Goal: Communication & Community: Answer question/provide support

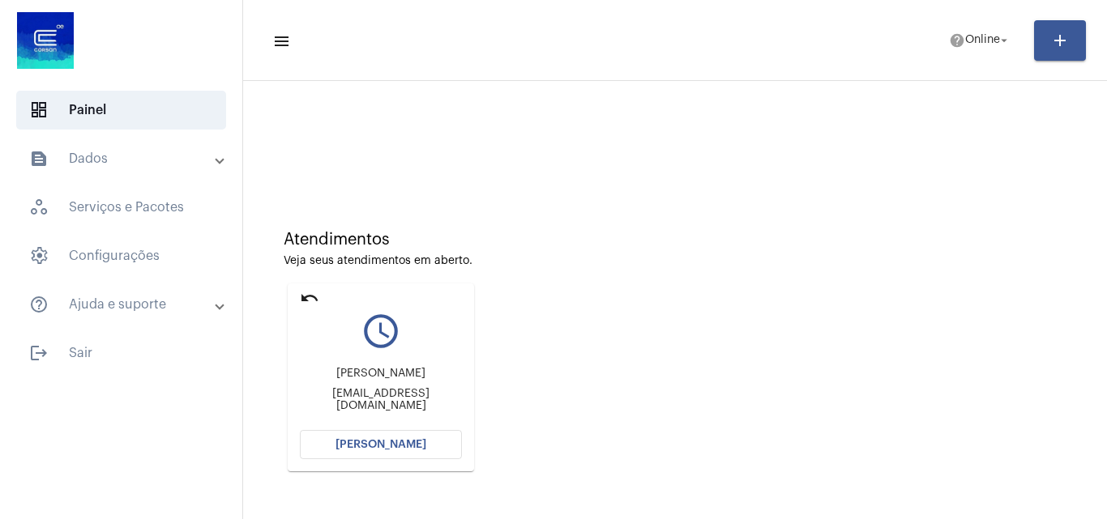
click at [378, 442] on span "[PERSON_NAME]" at bounding box center [380, 444] width 91 height 11
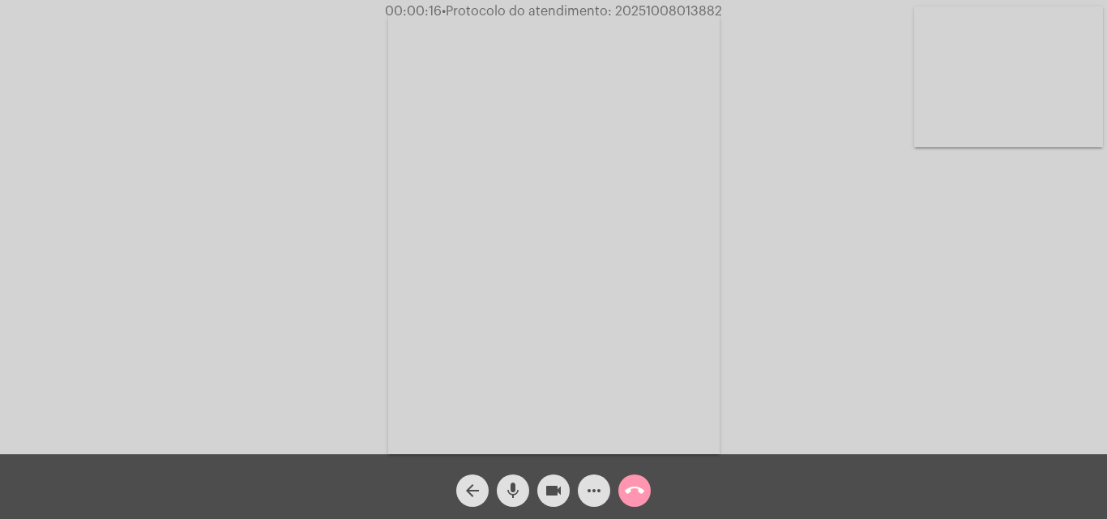
click at [1061, 347] on div "Acessando Câmera e Microfone..." at bounding box center [553, 231] width 1103 height 454
click at [513, 492] on mat-icon "mic" at bounding box center [512, 490] width 19 height 19
click at [553, 497] on mat-icon "videocam" at bounding box center [553, 490] width 19 height 19
click at [510, 492] on mat-icon "mic_off" at bounding box center [512, 490] width 19 height 19
click at [557, 489] on mat-icon "videocam_off" at bounding box center [553, 490] width 19 height 19
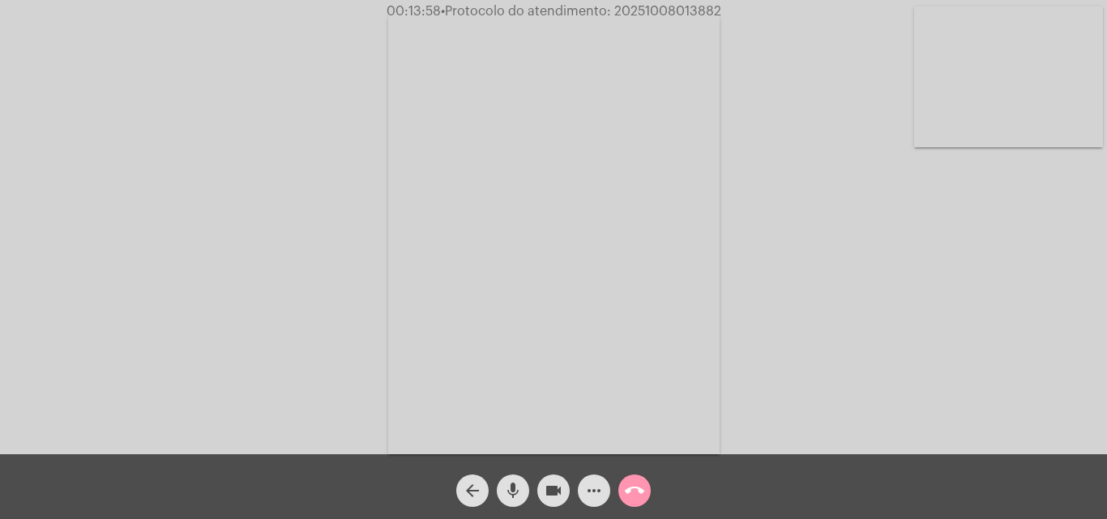
drag, startPoint x: 924, startPoint y: 221, endPoint x: 539, endPoint y: 127, distance: 396.9
click at [902, 237] on div "Acessando Câmera e Microfone..." at bounding box center [553, 231] width 1103 height 454
click at [471, 493] on mat-icon "arrow_back" at bounding box center [472, 490] width 19 height 19
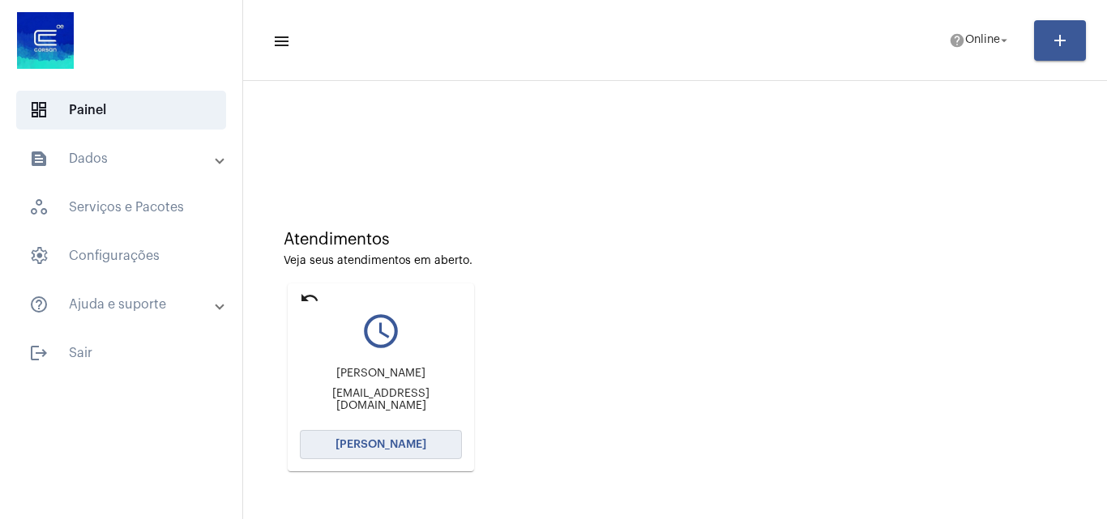
click at [368, 438] on button "[PERSON_NAME]" at bounding box center [381, 444] width 162 height 29
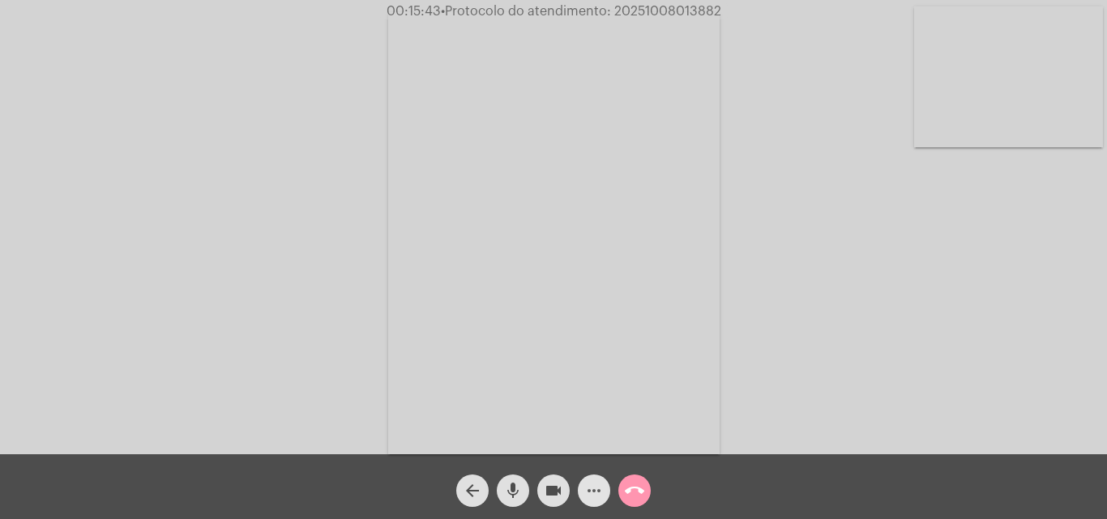
click at [588, 492] on mat-icon "more_horiz" at bounding box center [593, 490] width 19 height 19
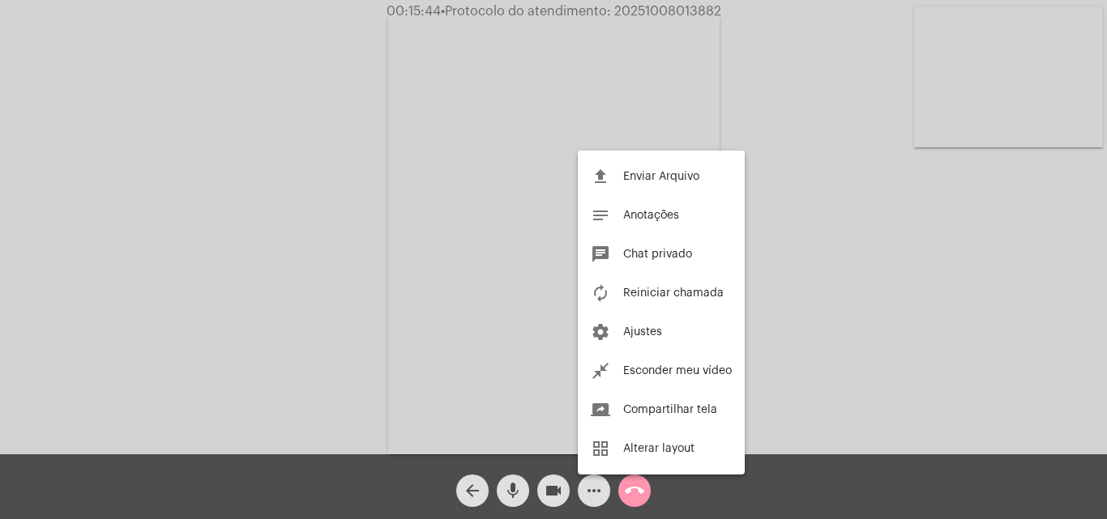
click at [775, 148] on div at bounding box center [553, 259] width 1107 height 519
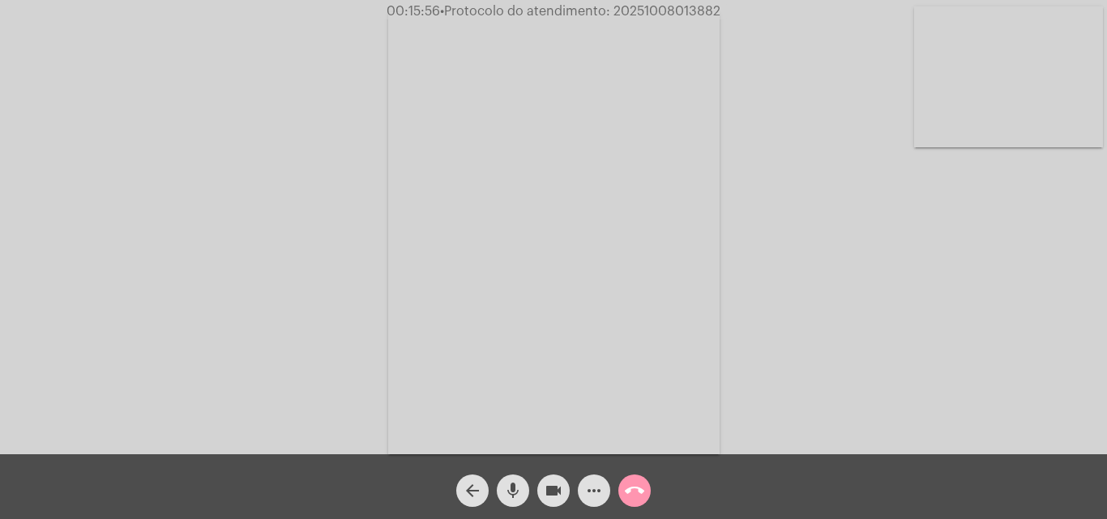
click at [591, 488] on mat-icon "more_horiz" at bounding box center [593, 490] width 19 height 19
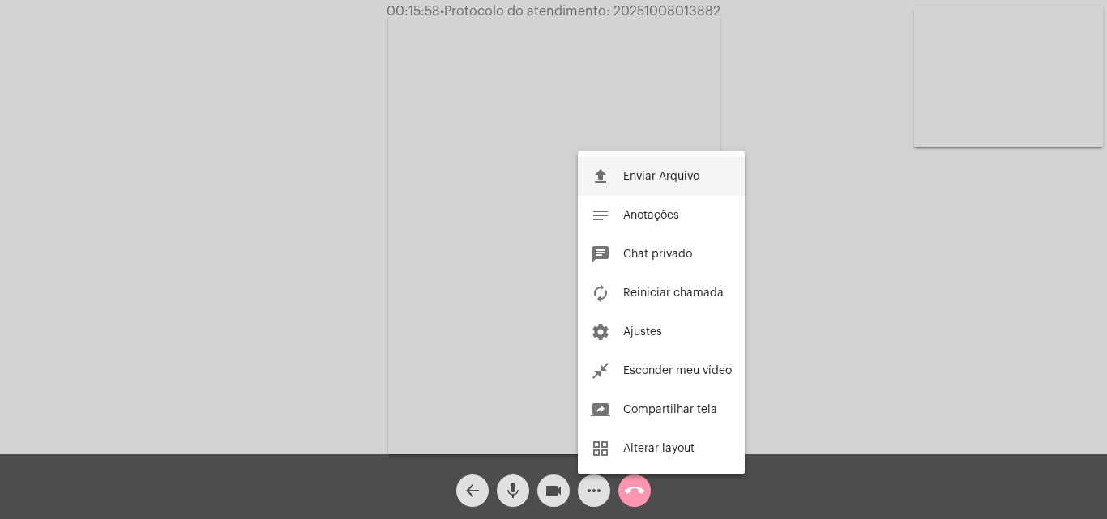
click at [663, 186] on button "file_upload Enviar Arquivo" at bounding box center [661, 176] width 167 height 39
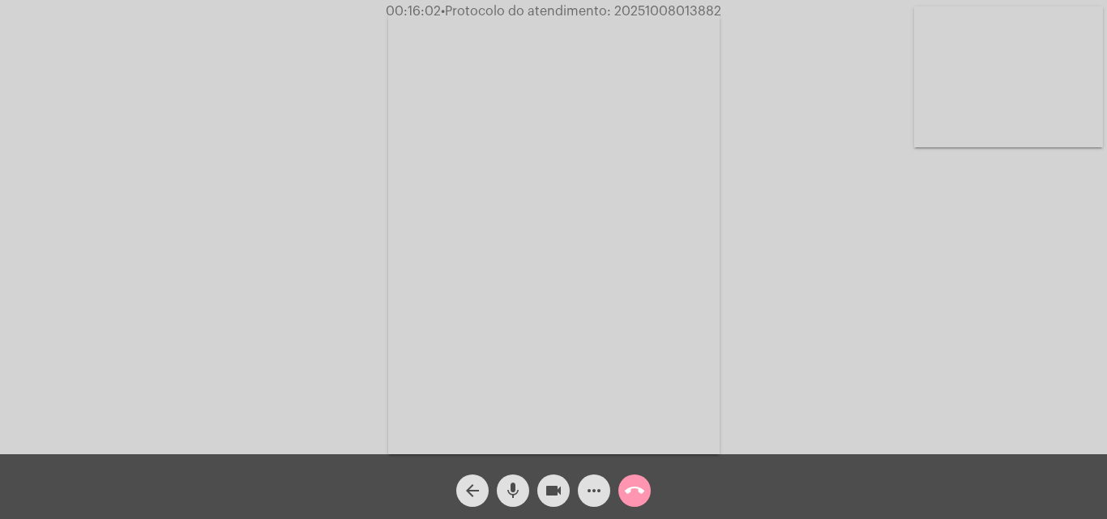
click at [590, 485] on mat-icon "more_horiz" at bounding box center [593, 490] width 19 height 19
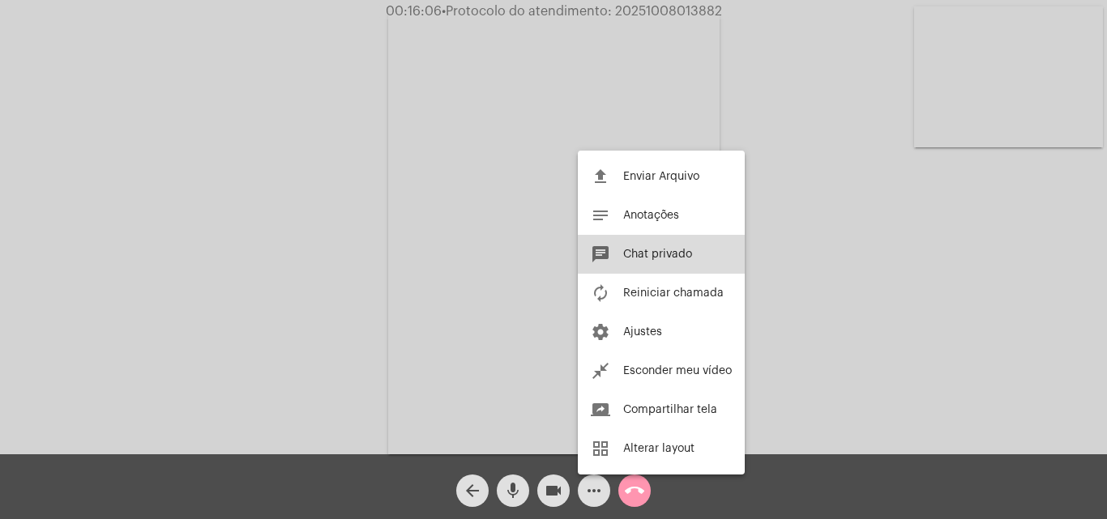
click at [645, 252] on span "Chat privado" at bounding box center [657, 254] width 69 height 11
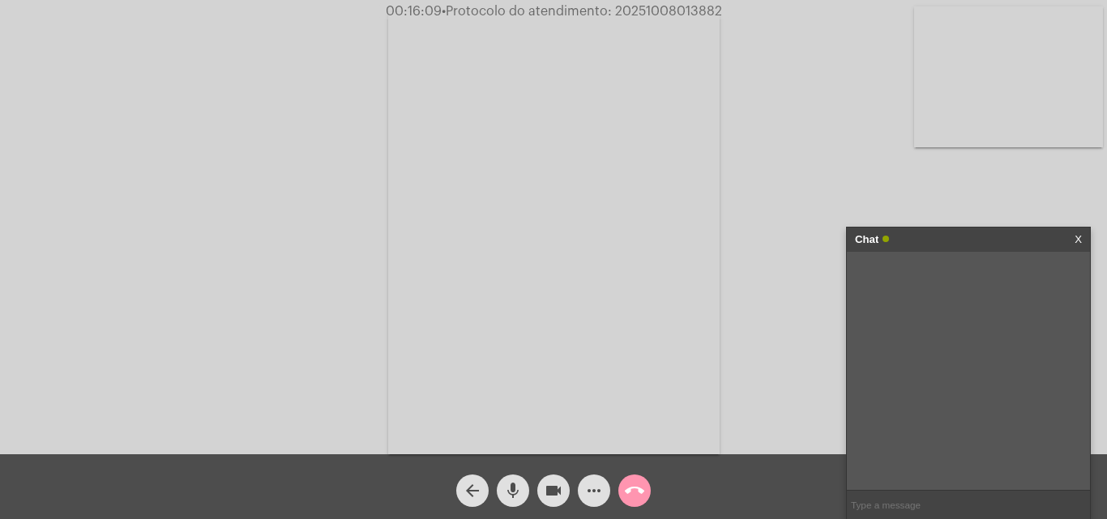
click at [881, 505] on input "text" at bounding box center [968, 505] width 243 height 28
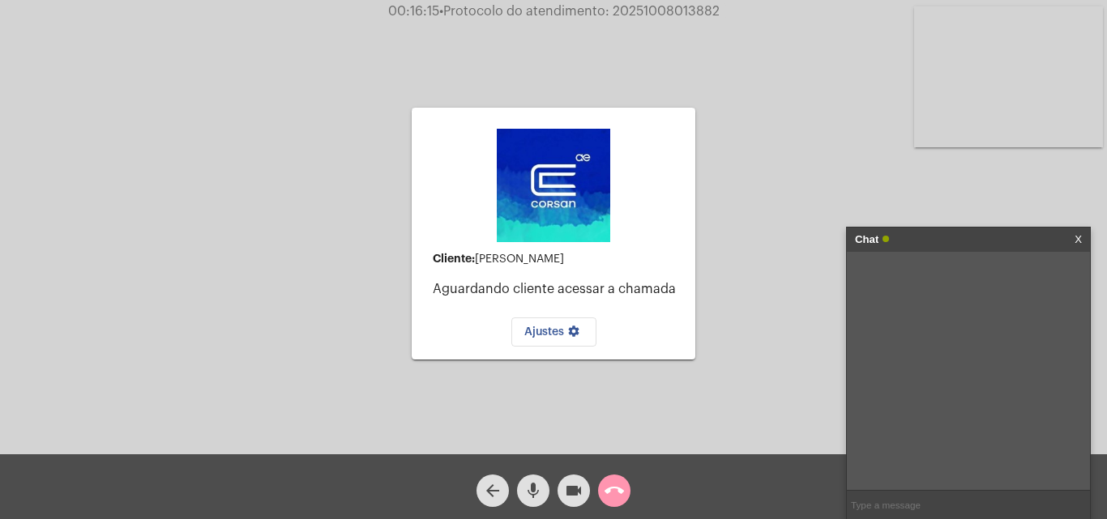
click at [1090, 236] on div "Cliente: [PERSON_NAME] cliente acessar a chamada Ajustes settings Acessando Câm…" at bounding box center [553, 231] width 1103 height 454
click at [1075, 239] on link "X" at bounding box center [1077, 240] width 7 height 24
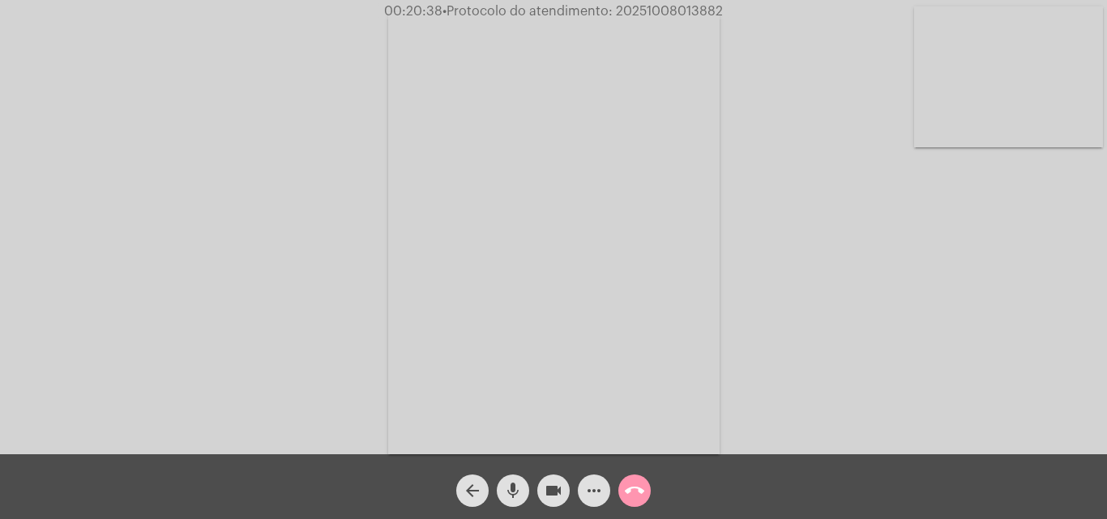
click at [595, 486] on mat-icon "more_horiz" at bounding box center [593, 490] width 19 height 19
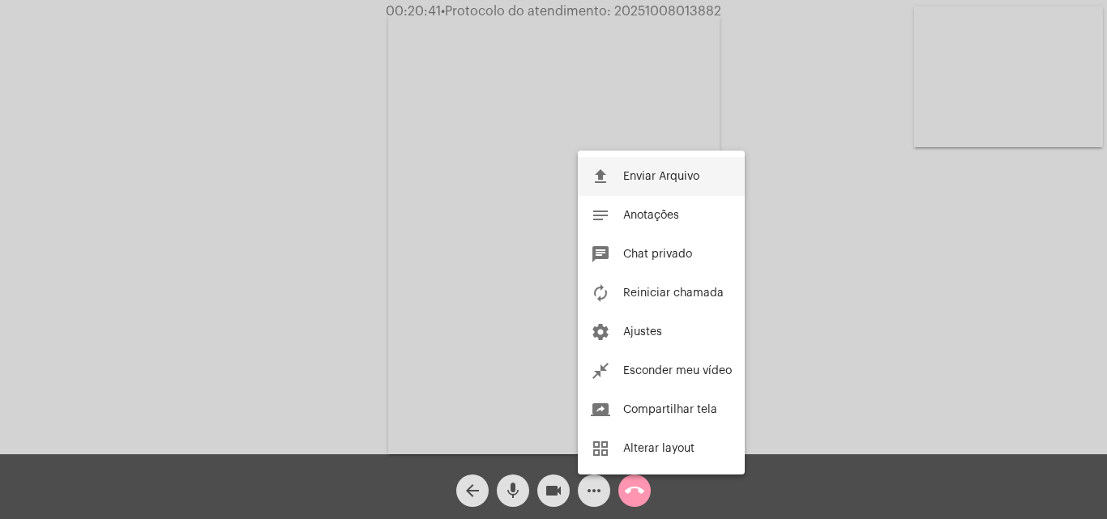
click at [652, 160] on button "file_upload Enviar Arquivo" at bounding box center [661, 176] width 167 height 39
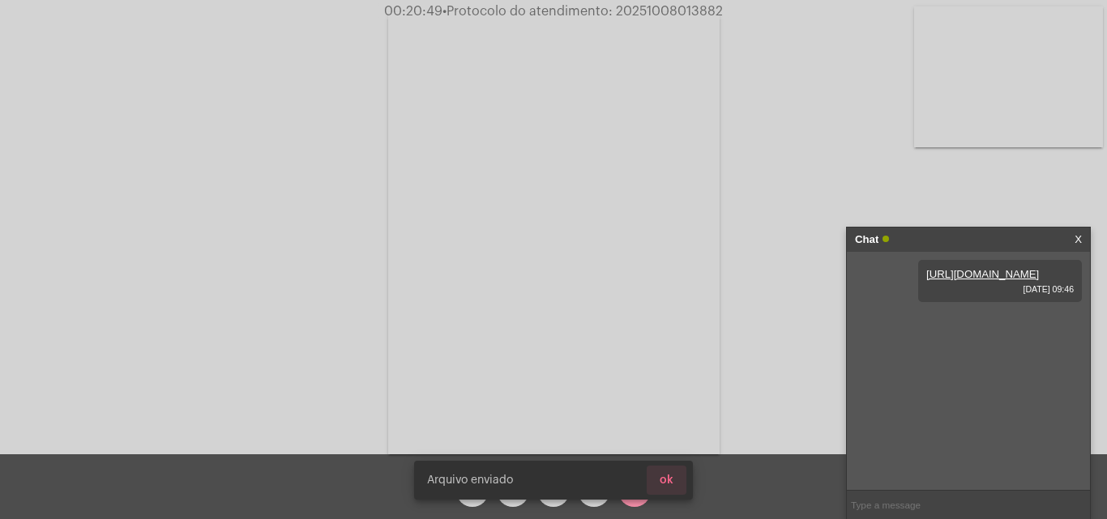
click at [669, 478] on span "ok" at bounding box center [666, 480] width 14 height 11
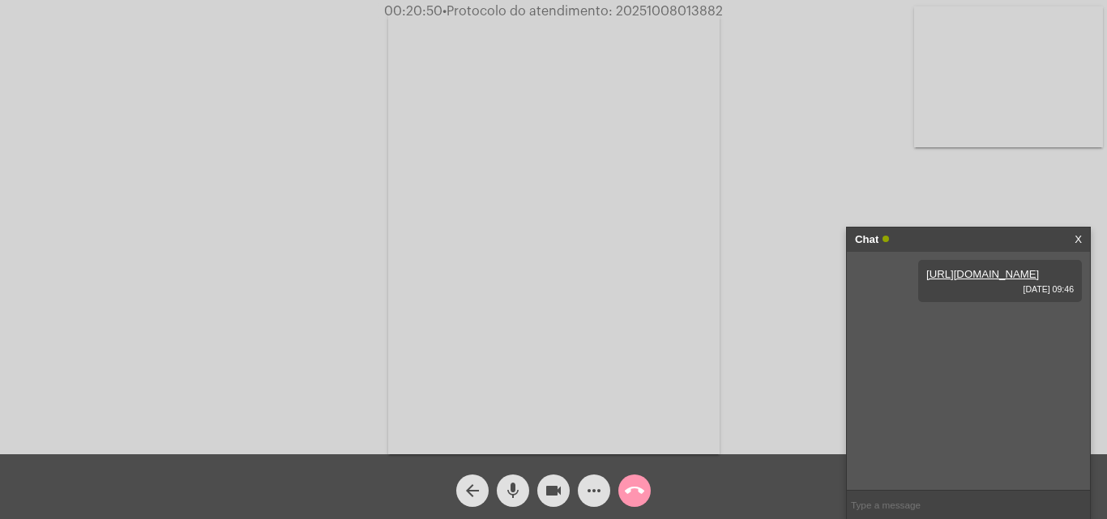
click at [595, 483] on mat-icon "more_horiz" at bounding box center [593, 490] width 19 height 19
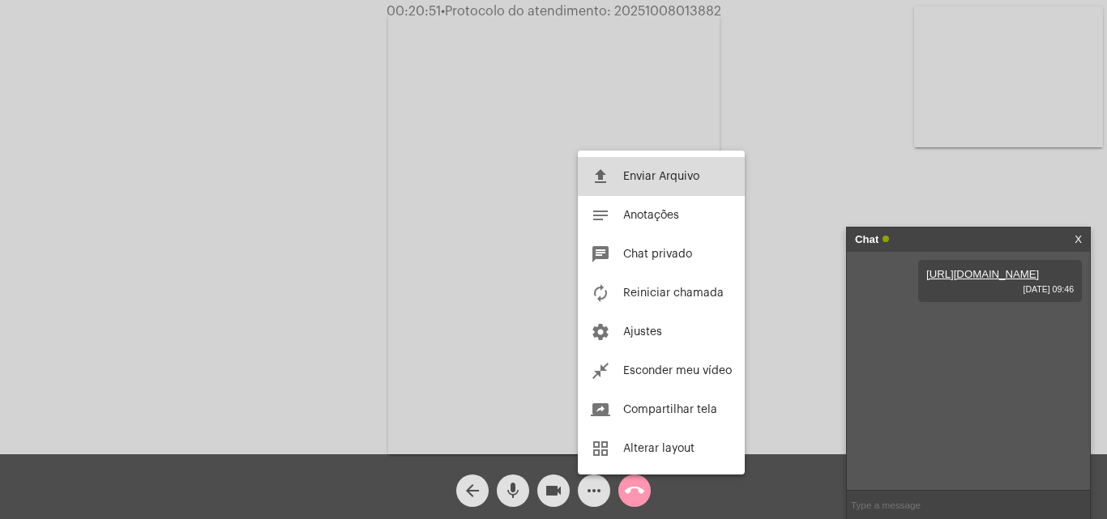
click at [659, 181] on span "Enviar Arquivo" at bounding box center [661, 176] width 76 height 11
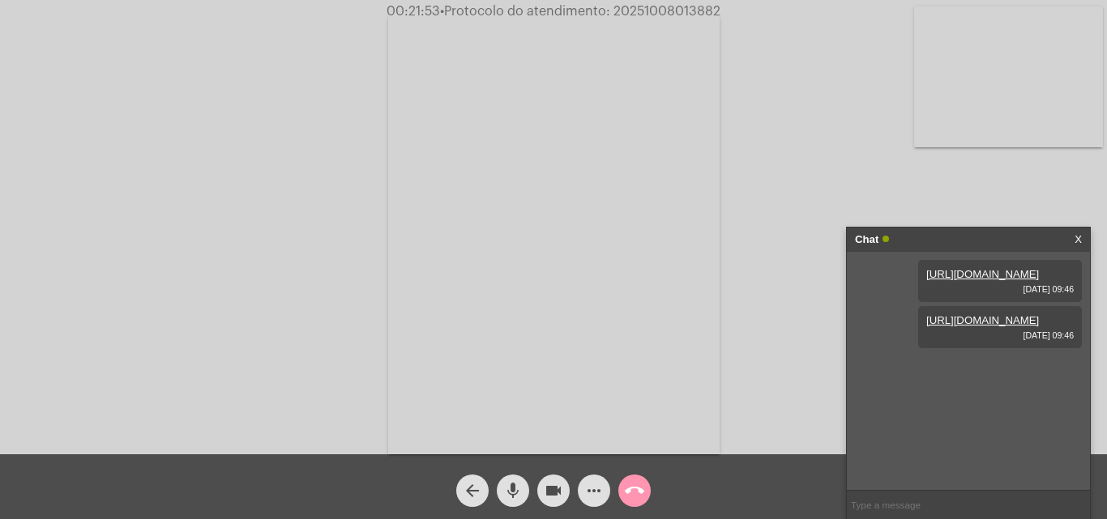
click at [979, 326] on link "[URL][DOMAIN_NAME]" at bounding box center [982, 320] width 113 height 12
drag, startPoint x: 614, startPoint y: 11, endPoint x: 725, endPoint y: 6, distance: 111.1
click at [725, 6] on span "00:22:47 • Protocolo do atendimento: 20251008013882" at bounding box center [553, 11] width 348 height 16
click at [965, 326] on link "[URL][DOMAIN_NAME]" at bounding box center [982, 320] width 113 height 12
copy span "20251008013882"
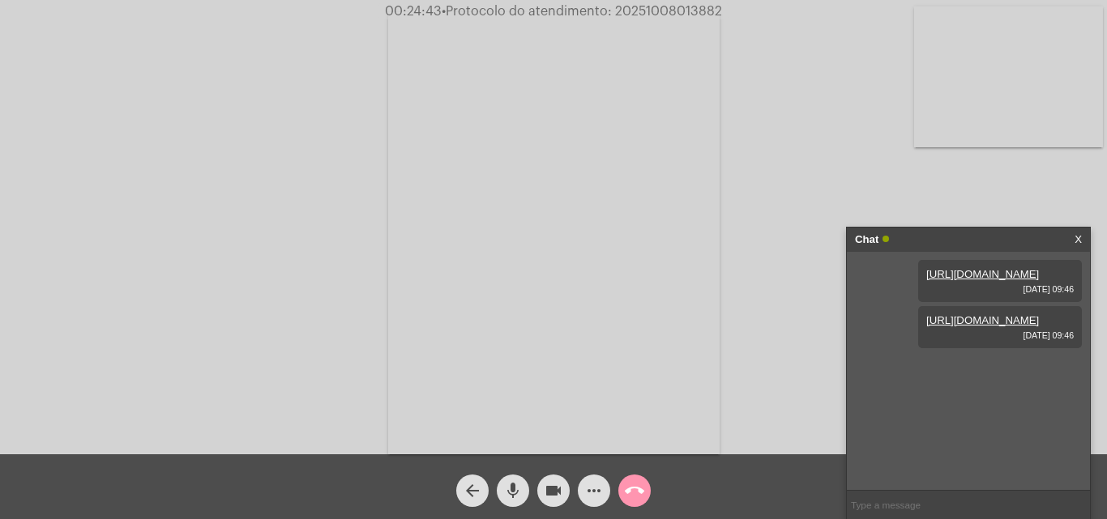
click at [885, 507] on input "text" at bounding box center [968, 505] width 243 height 28
paste input "20251008013882"
type input "20251008013882"
click at [628, 488] on mat-icon "call_end" at bounding box center [634, 490] width 19 height 19
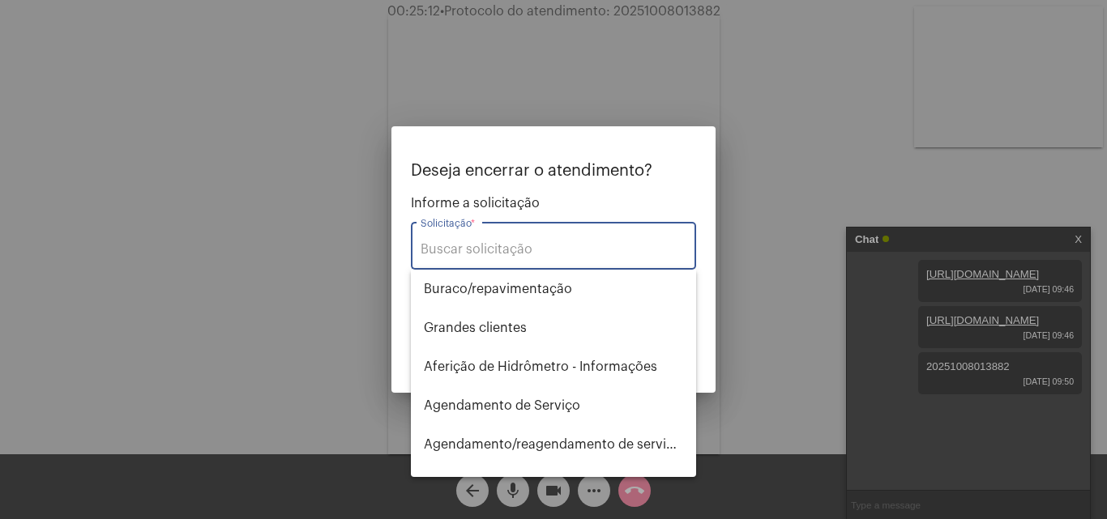
click at [515, 253] on input "Solicitação *" at bounding box center [553, 249] width 266 height 15
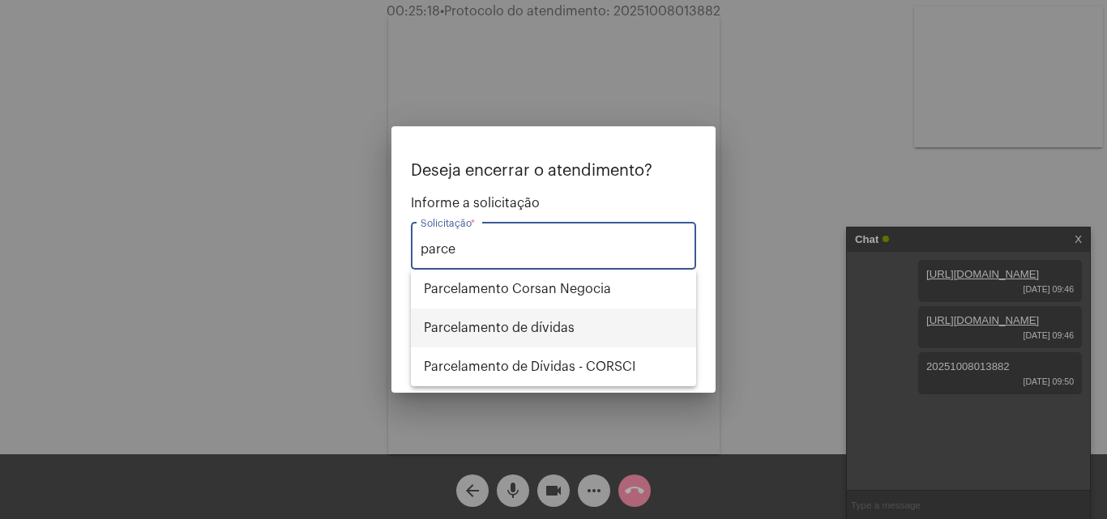
click at [507, 329] on span "Parcelamento de dívidas" at bounding box center [553, 328] width 259 height 39
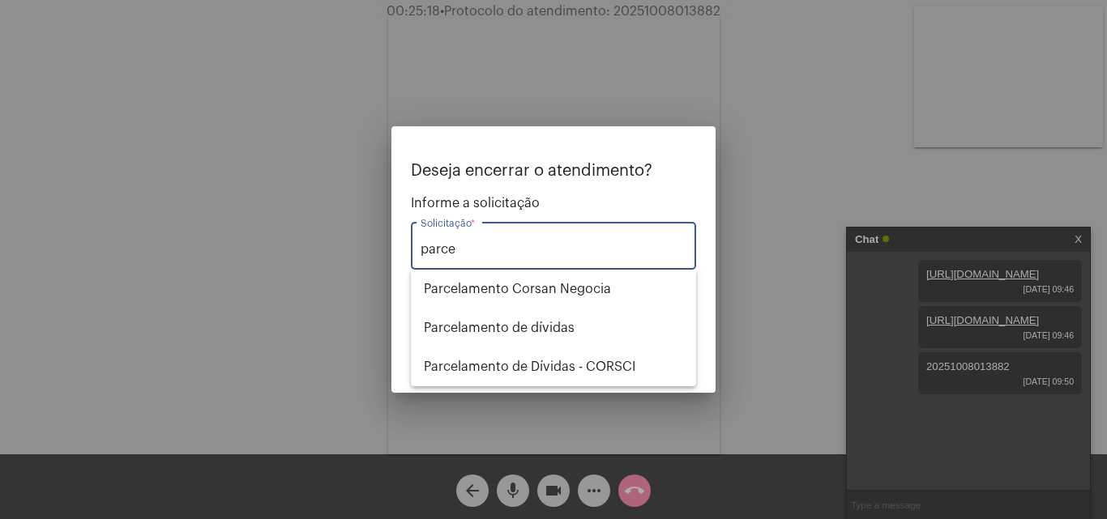
type input "Parcelamento de dívidas"
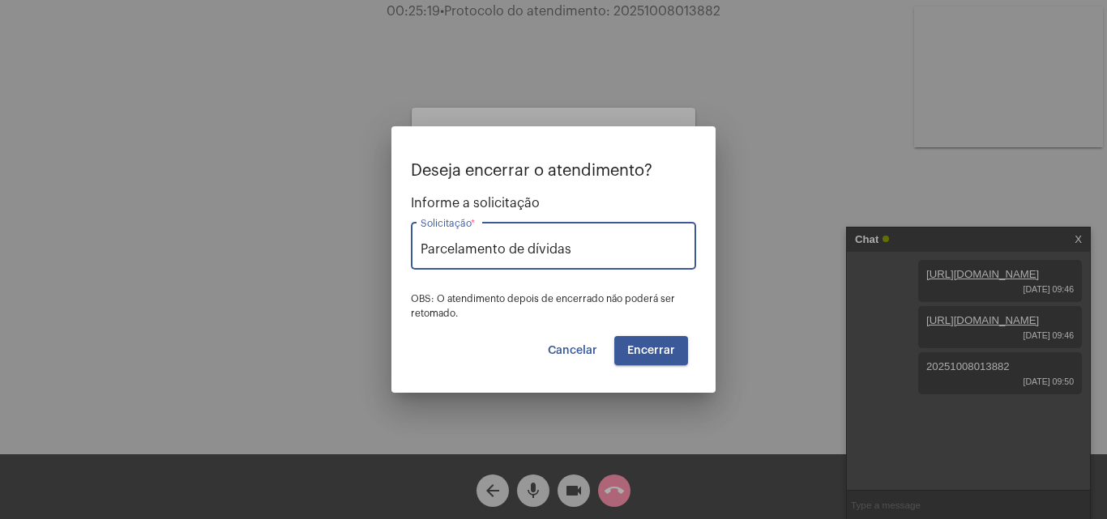
click at [638, 339] on button "Encerrar" at bounding box center [651, 350] width 74 height 29
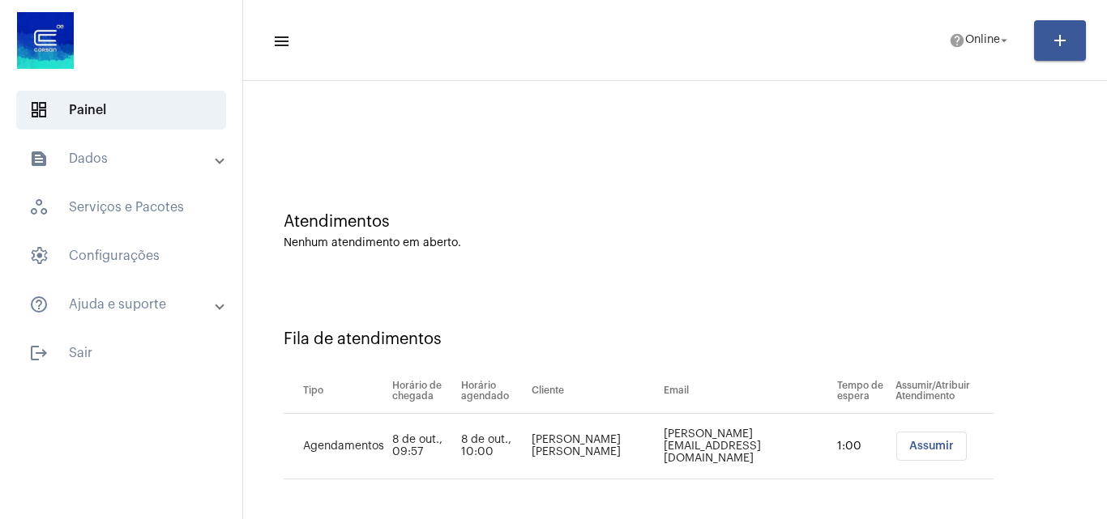
scroll to position [22, 0]
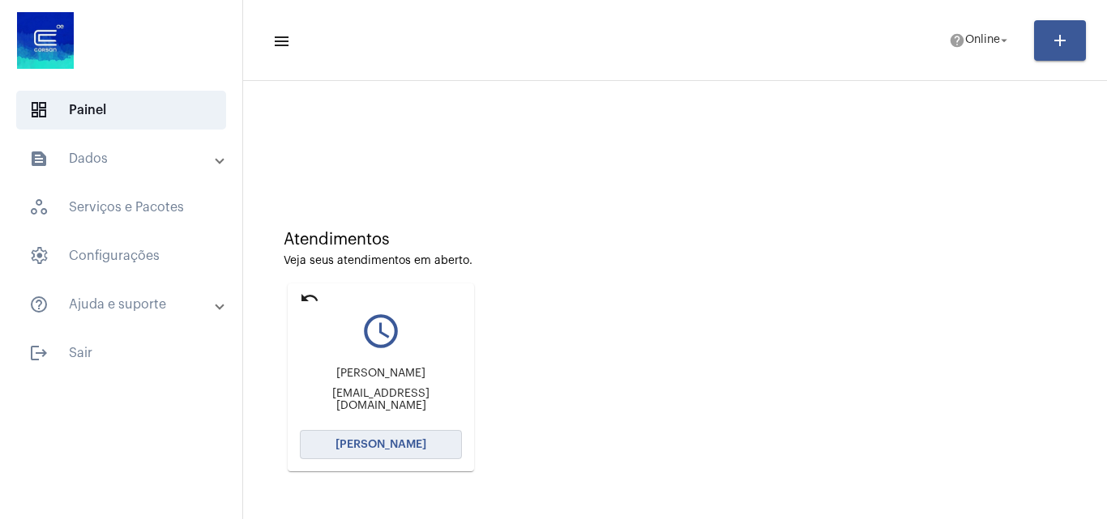
click at [368, 441] on span "[PERSON_NAME]" at bounding box center [380, 444] width 91 height 11
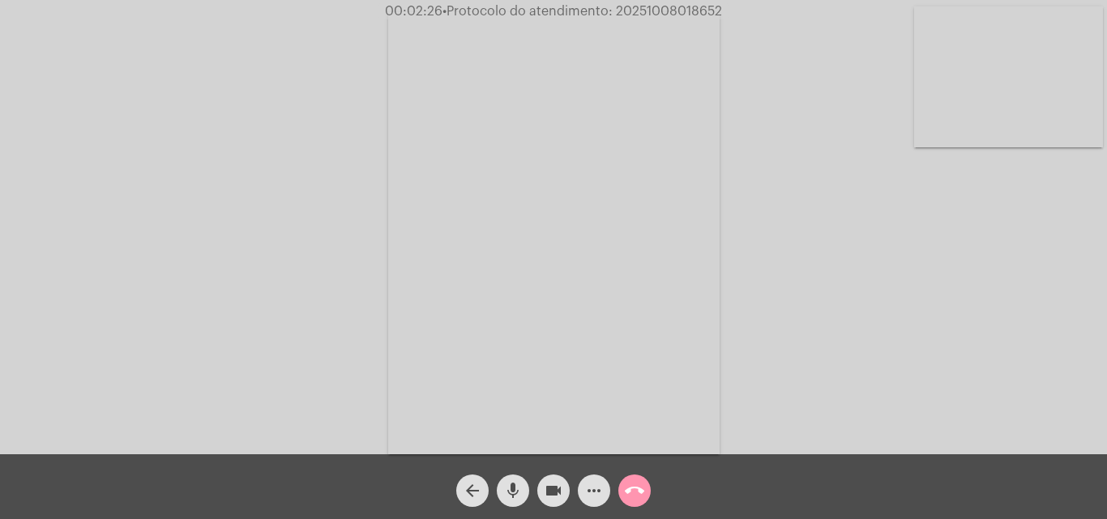
click at [605, 481] on button "more_horiz" at bounding box center [594, 491] width 32 height 32
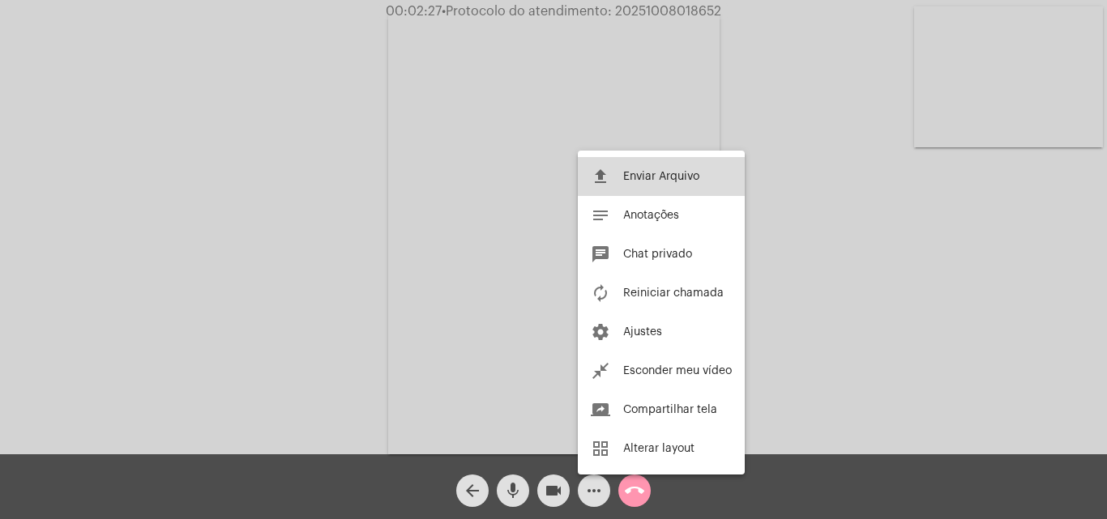
click at [637, 186] on button "file_upload Enviar Arquivo" at bounding box center [661, 176] width 167 height 39
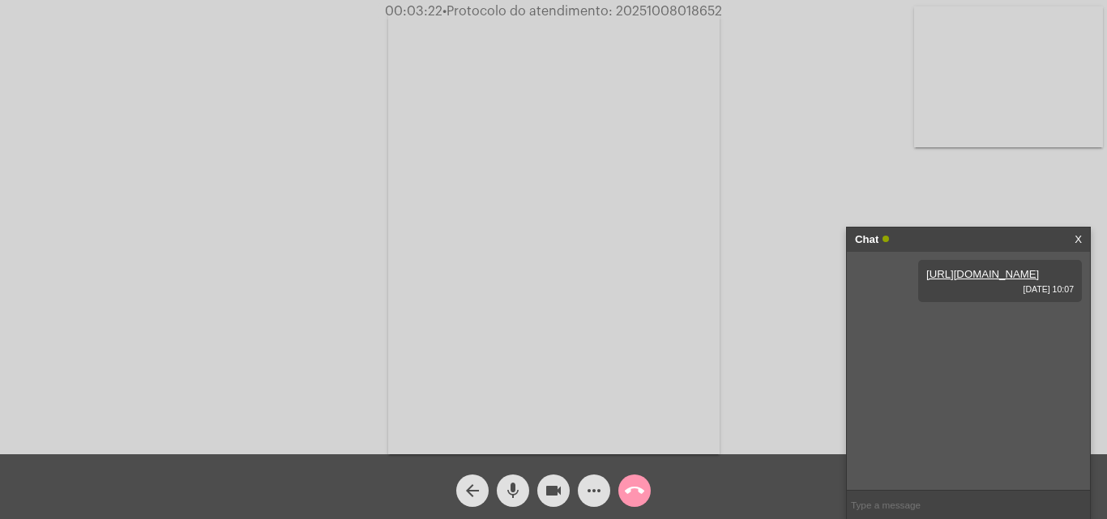
drag, startPoint x: 615, startPoint y: 12, endPoint x: 745, endPoint y: 6, distance: 130.6
click at [745, 6] on div "00:03:22 • Protocolo do atendimento: 20251008018652" at bounding box center [553, 11] width 1107 height 15
copy span "20251008018652"
drag, startPoint x: 883, startPoint y: 506, endPoint x: 872, endPoint y: 506, distance: 10.6
click at [878, 507] on input "text" at bounding box center [968, 505] width 243 height 28
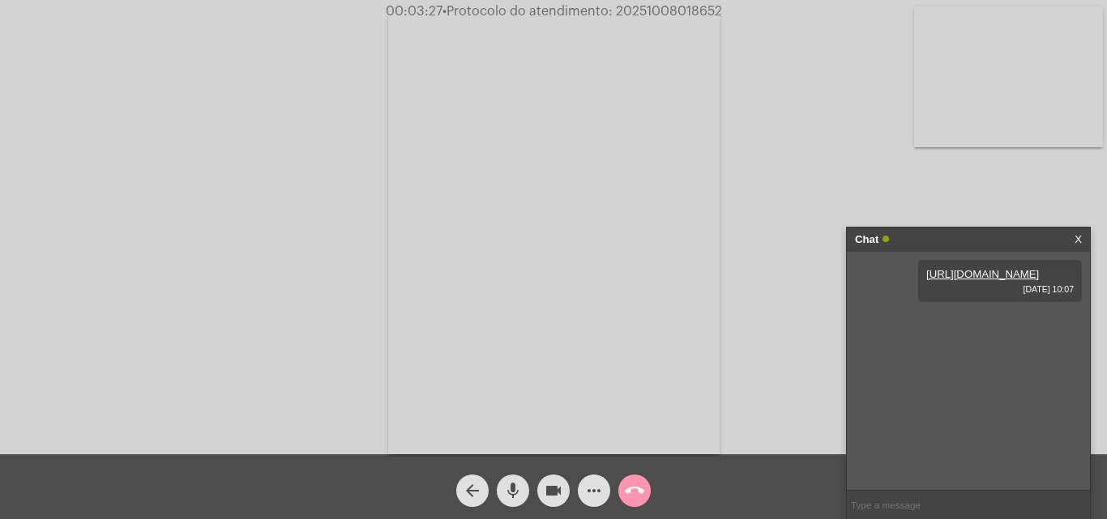
paste input "20251008018652"
type input "20251008018652"
click at [633, 487] on mat-icon "call_end" at bounding box center [634, 490] width 19 height 19
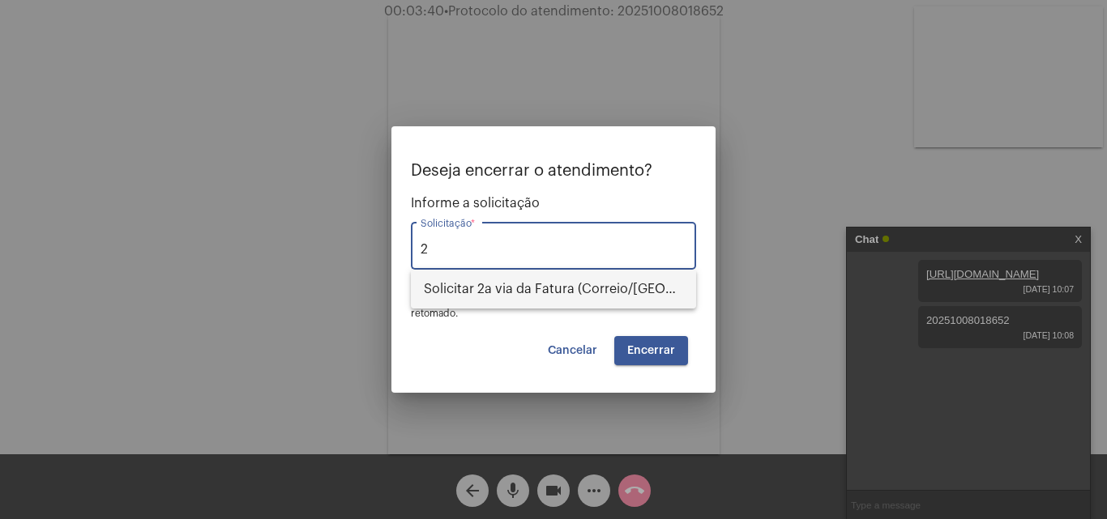
click at [518, 290] on span "Solicitar 2a via da Fatura (Correio/[GEOGRAPHIC_DATA]/Email)" at bounding box center [553, 289] width 259 height 39
type input "Solicitar 2a via da Fatura (Correio/[GEOGRAPHIC_DATA]/Email)"
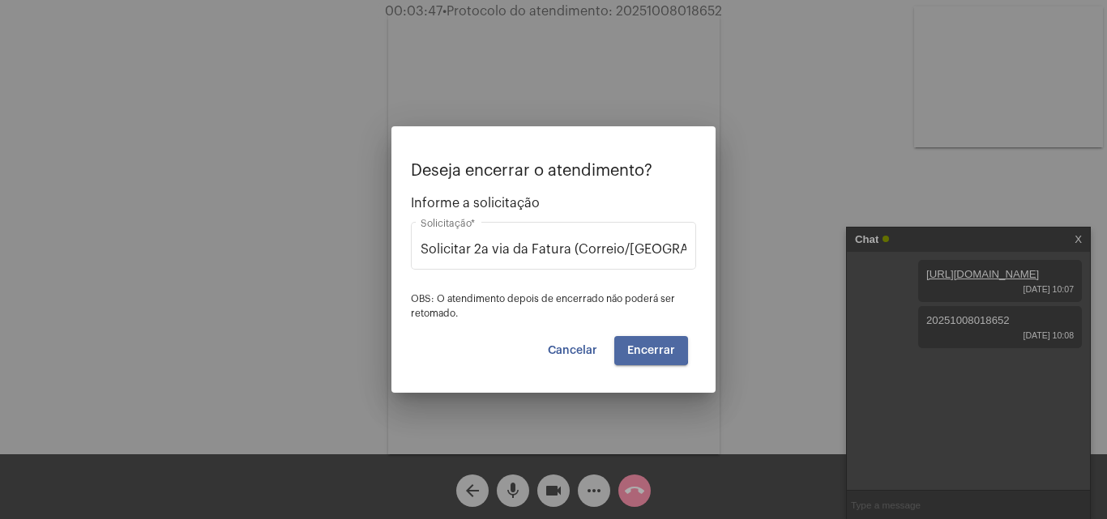
click at [643, 348] on span "Encerrar" at bounding box center [651, 350] width 48 height 11
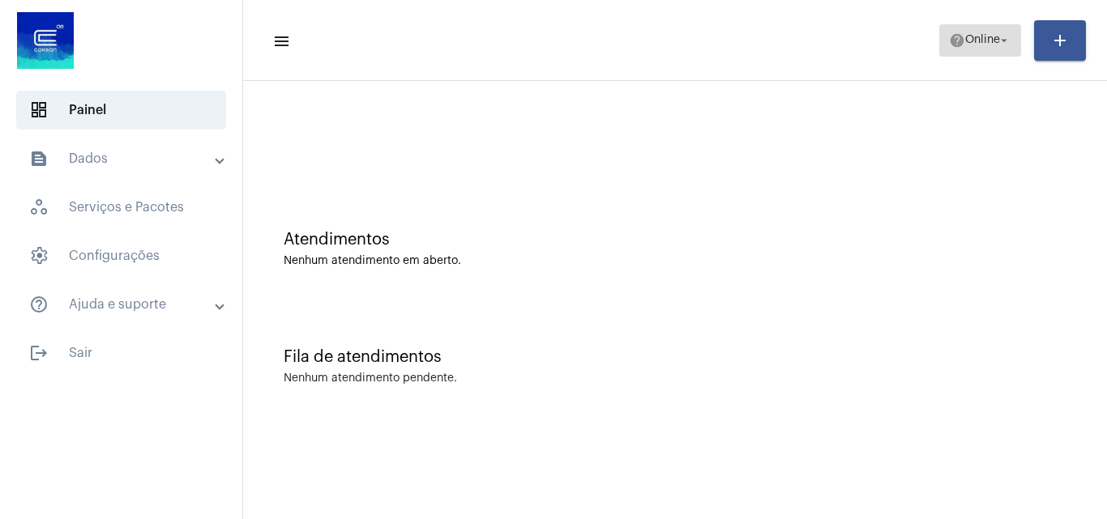
drag, startPoint x: 977, startPoint y: 34, endPoint x: 976, endPoint y: 49, distance: 14.6
click at [976, 36] on span "Online" at bounding box center [982, 40] width 35 height 11
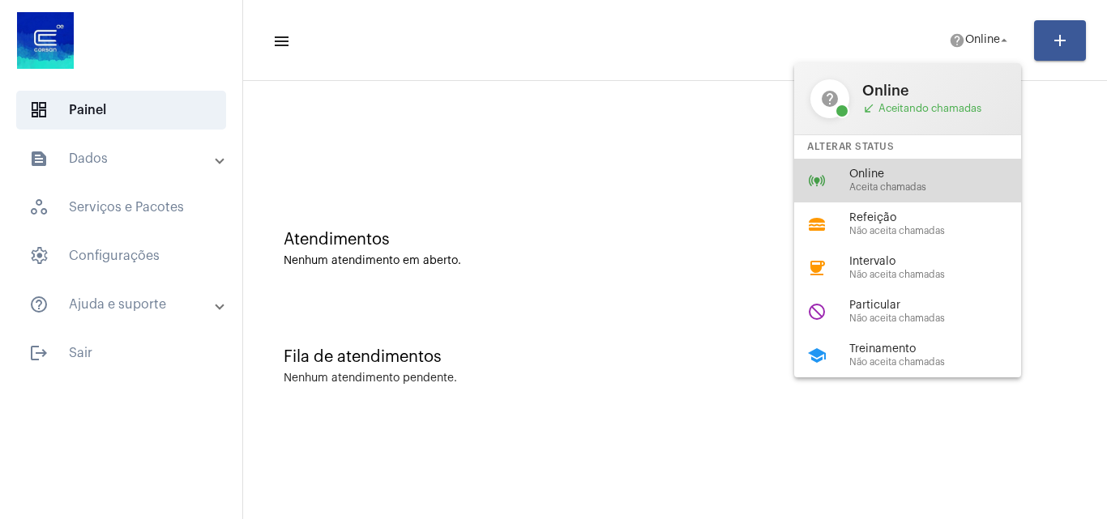
click at [893, 174] on span "Online" at bounding box center [941, 175] width 185 height 12
